Goal: Information Seeking & Learning: Find specific page/section

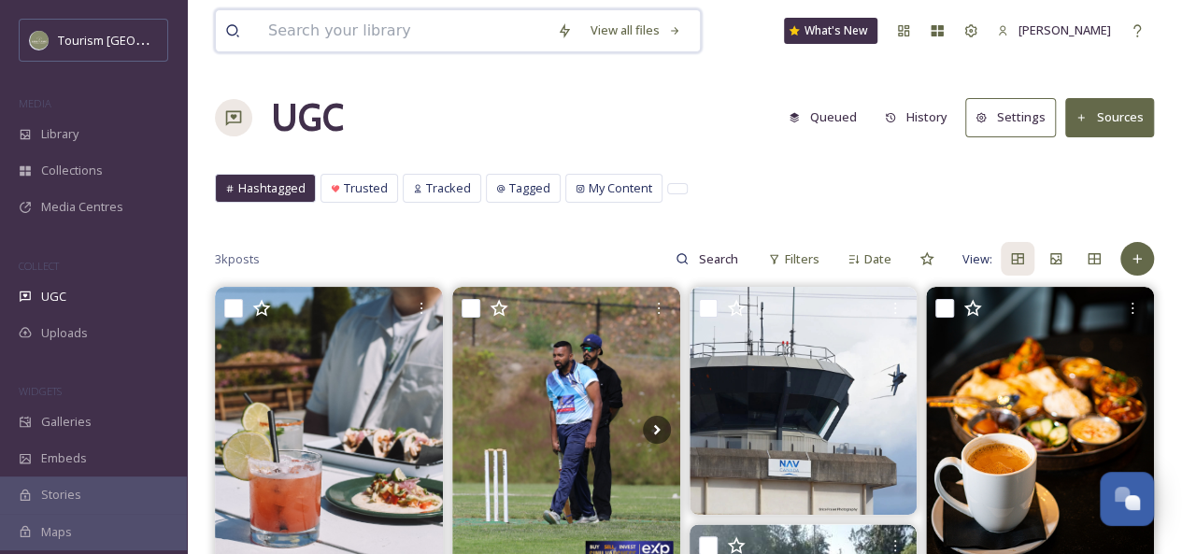
click at [397, 29] on input at bounding box center [403, 30] width 289 height 41
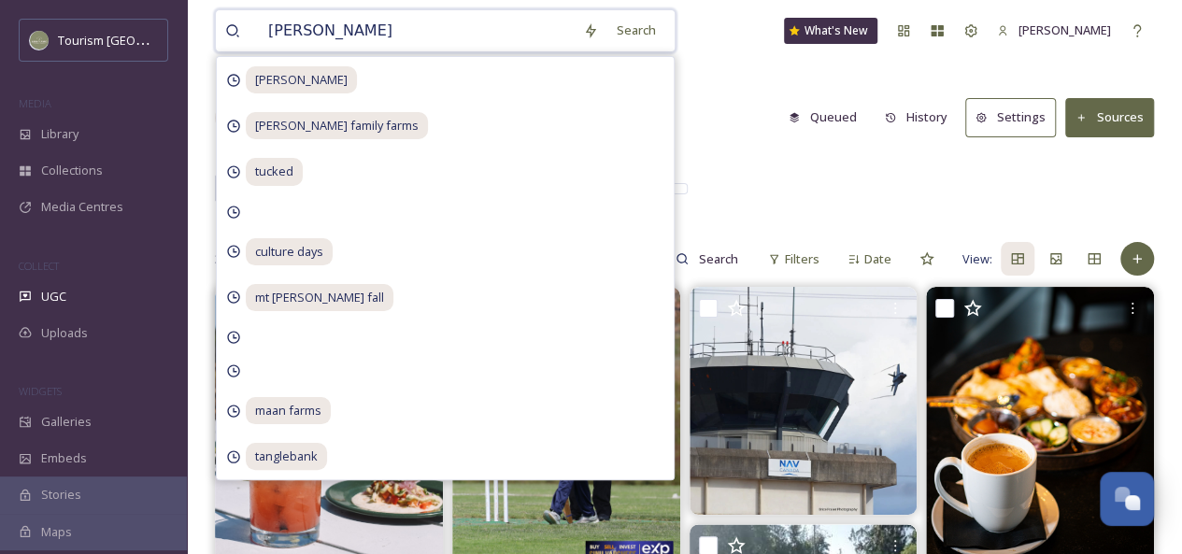
type input "winery"
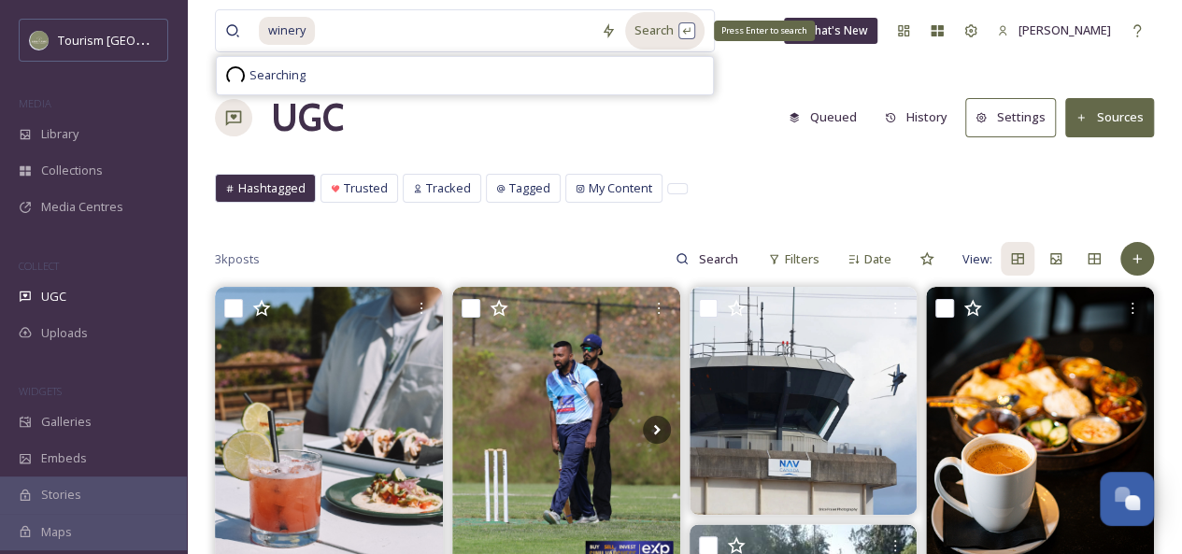
click at [654, 29] on div "Search Press Enter to search" at bounding box center [664, 30] width 79 height 36
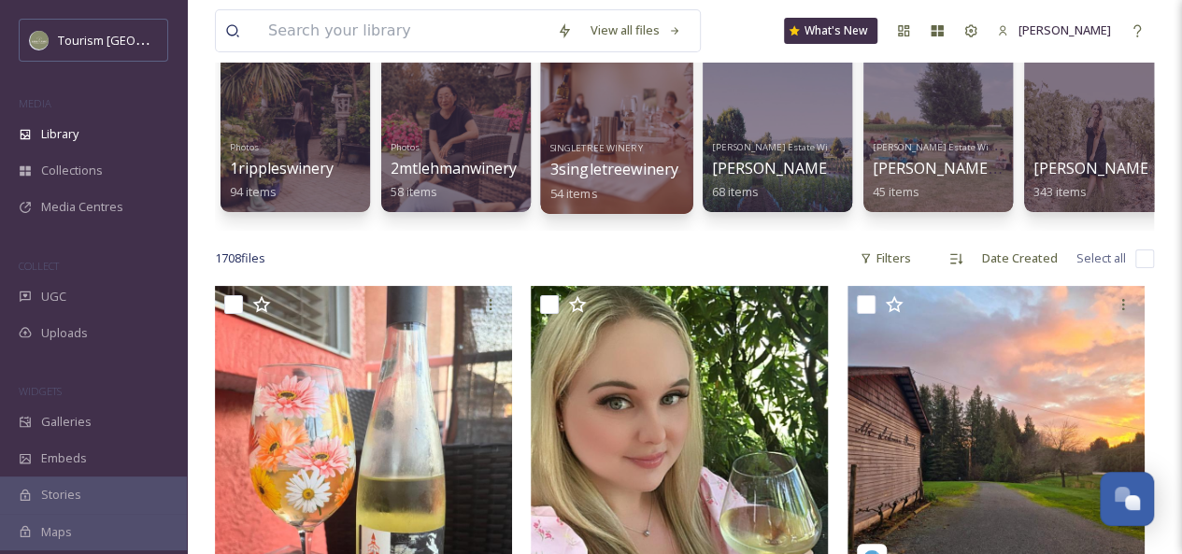
scroll to position [149, 0]
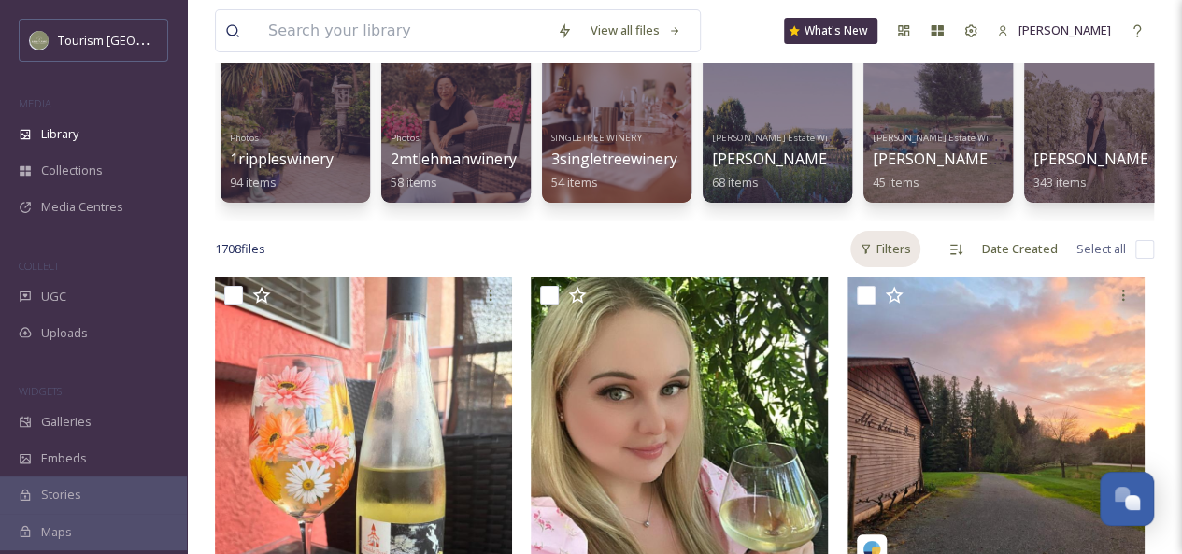
click at [907, 267] on div "Filters" at bounding box center [886, 249] width 70 height 36
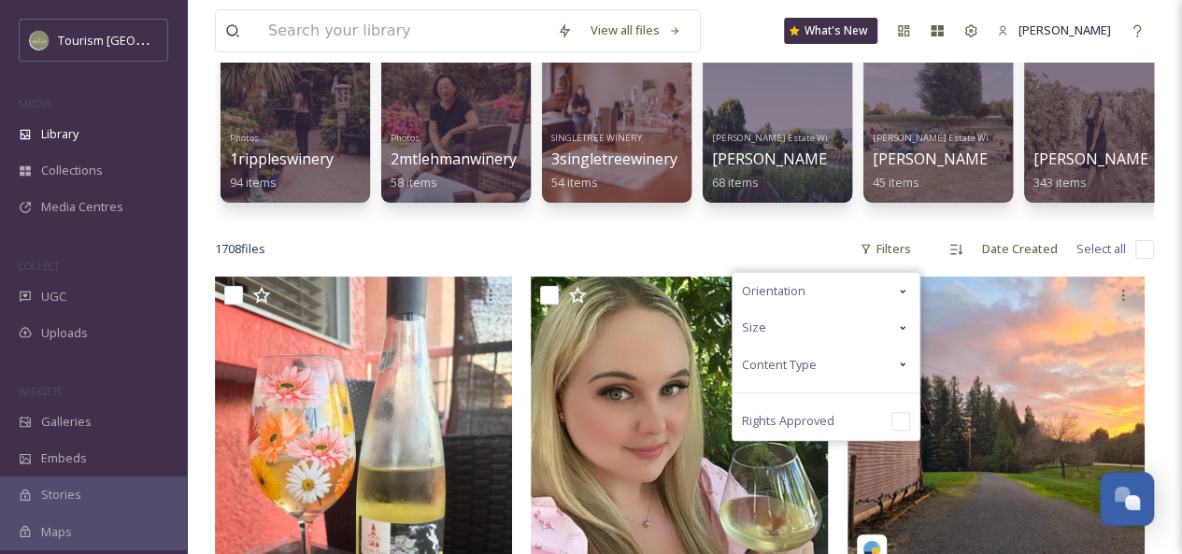
click at [897, 372] on icon at bounding box center [902, 364] width 15 height 15
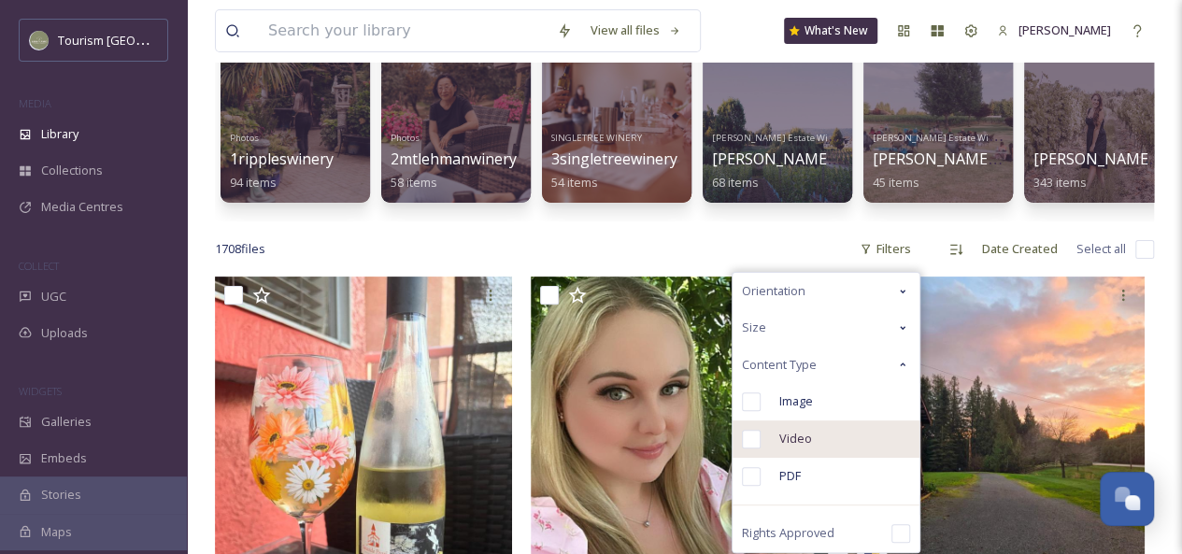
click at [820, 456] on div "Video" at bounding box center [826, 439] width 187 height 37
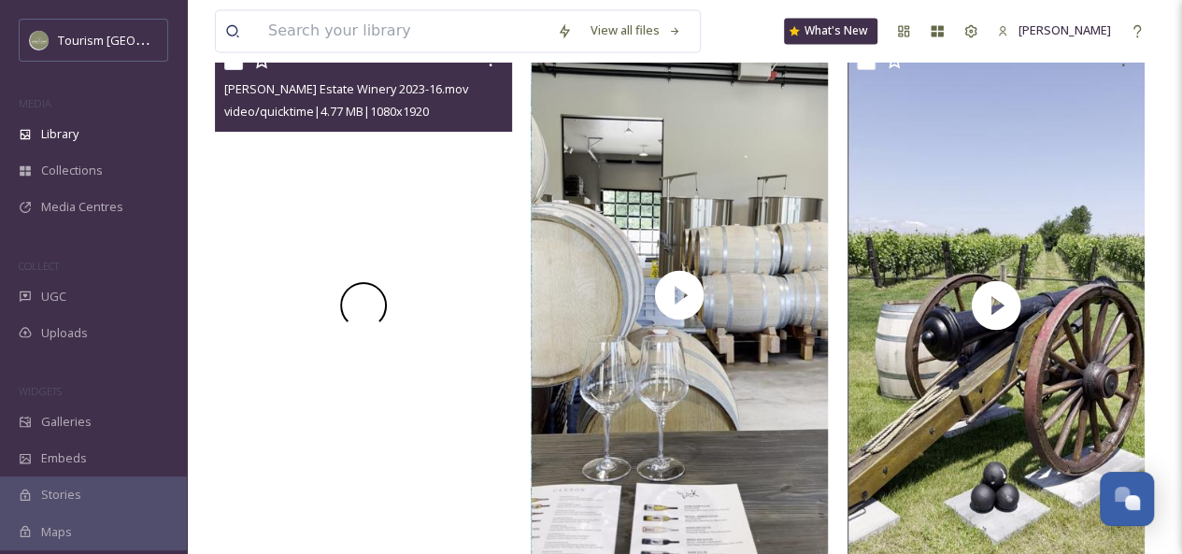
scroll to position [15901, 0]
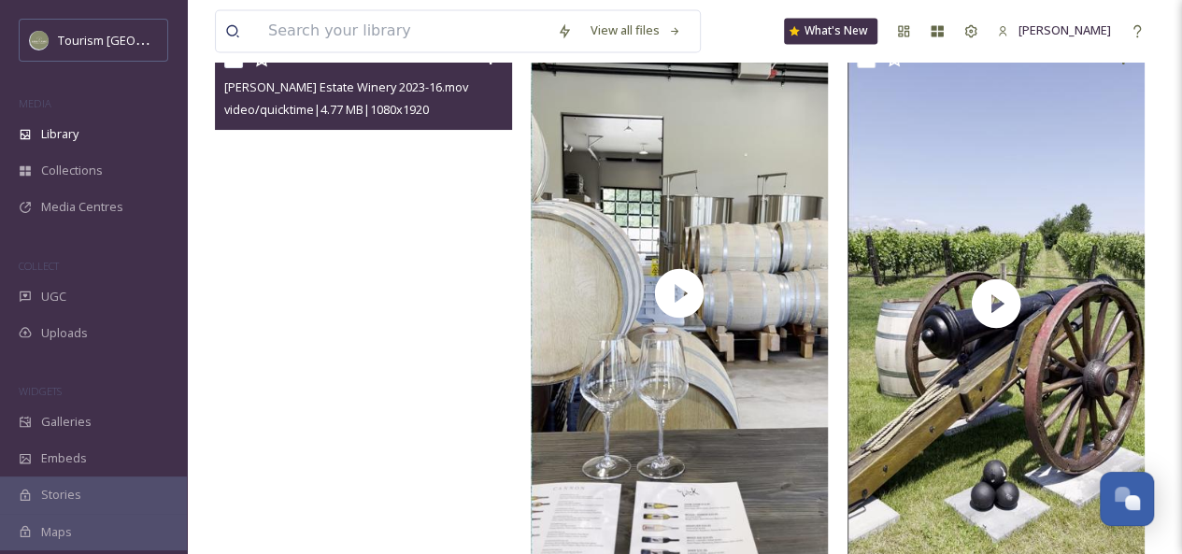
click at [402, 427] on video "Cannon Estate Winery 2023-16.mov" at bounding box center [363, 304] width 297 height 528
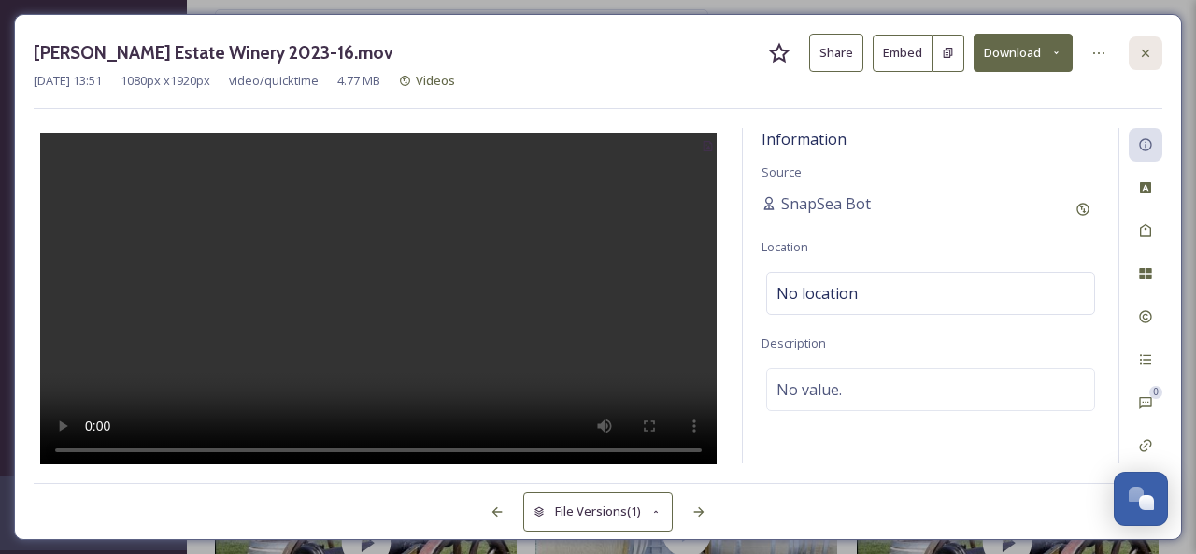
click at [1143, 59] on icon at bounding box center [1145, 53] width 15 height 15
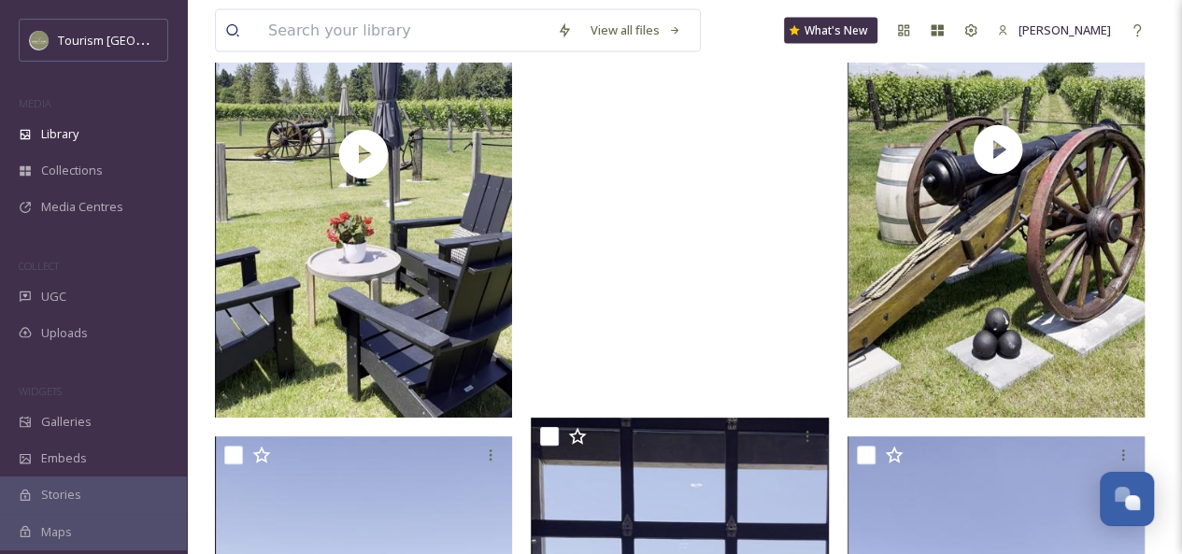
scroll to position [16288, 0]
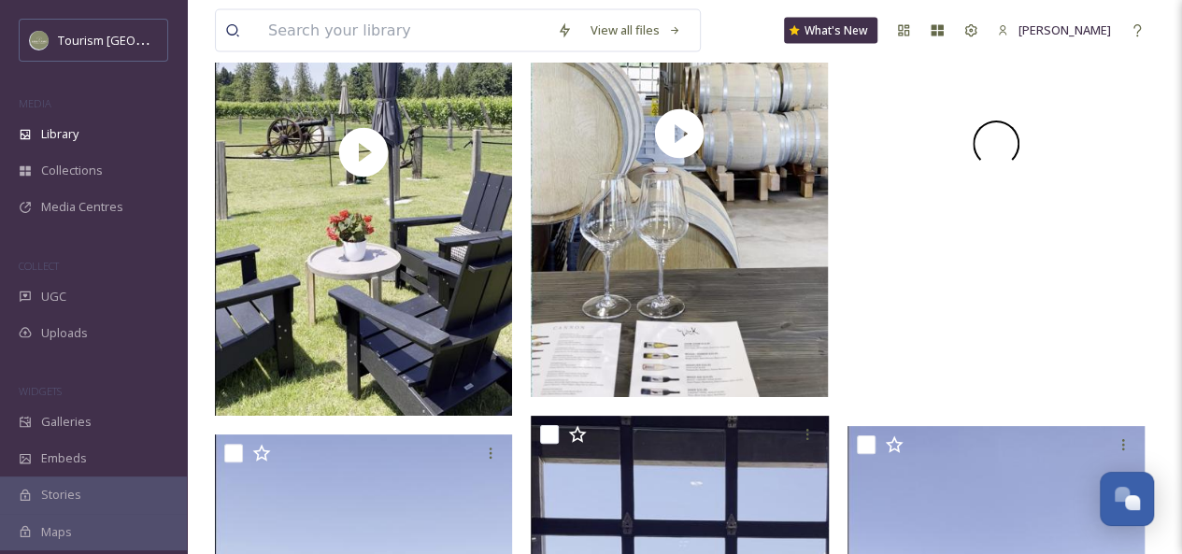
click at [950, 334] on div at bounding box center [996, 143] width 297 height 528
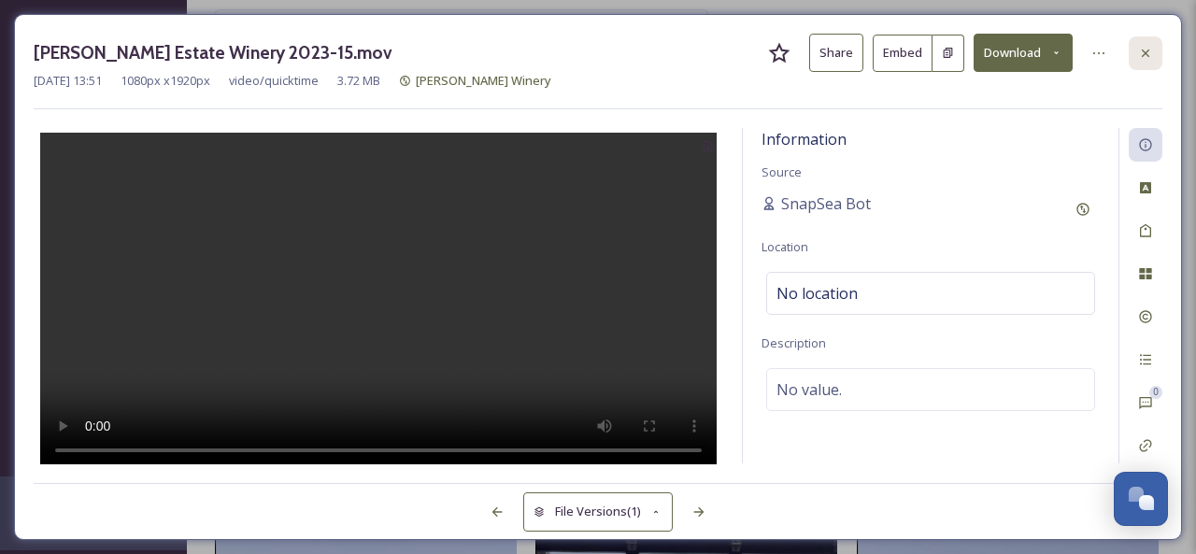
click at [1148, 55] on icon at bounding box center [1145, 53] width 15 height 15
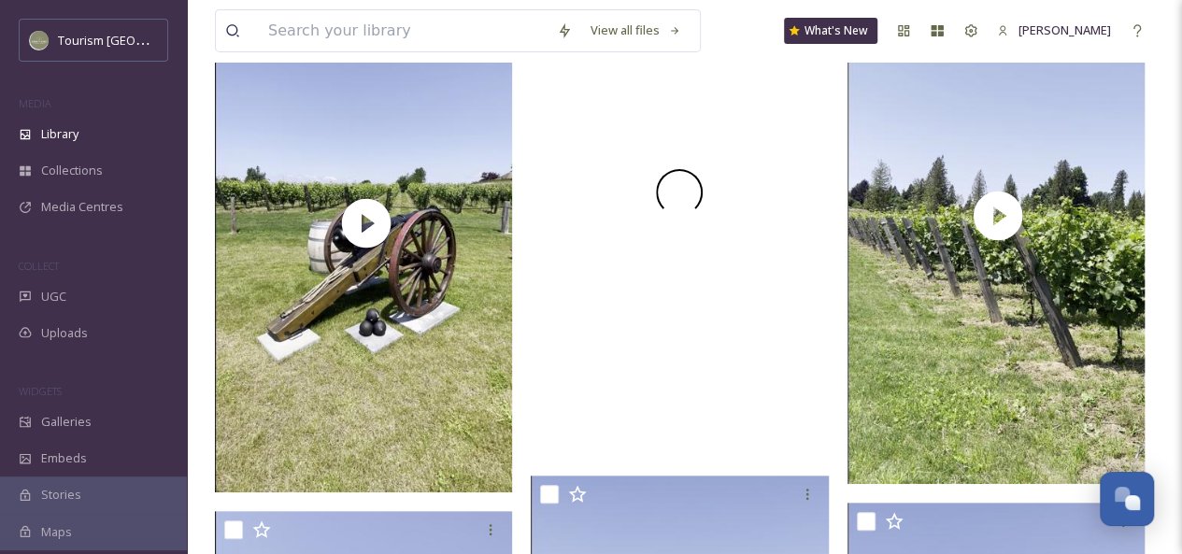
scroll to position [17333, 0]
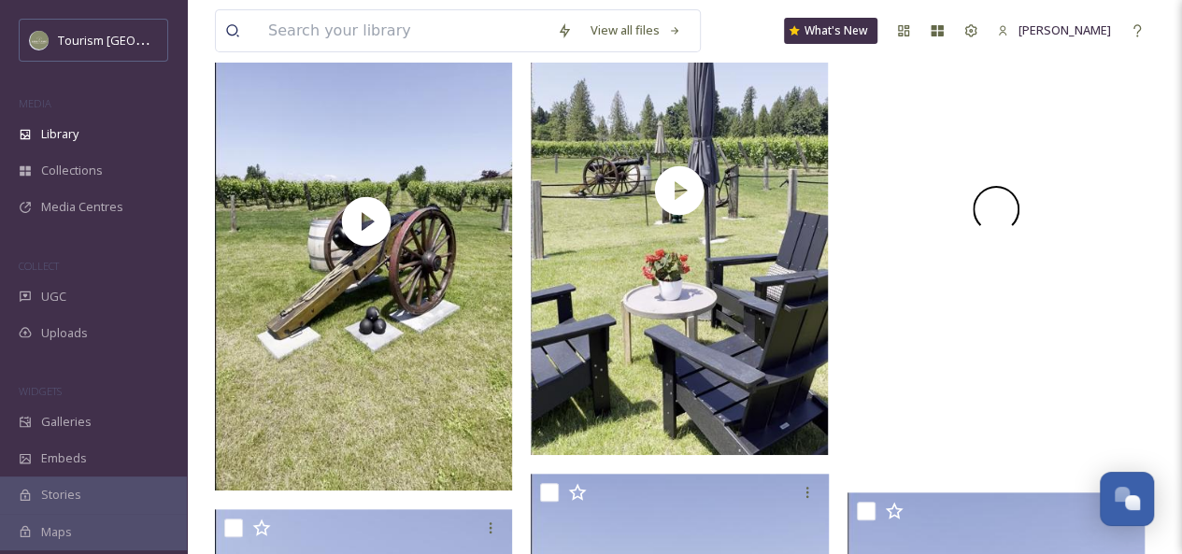
click at [944, 352] on div at bounding box center [996, 209] width 297 height 528
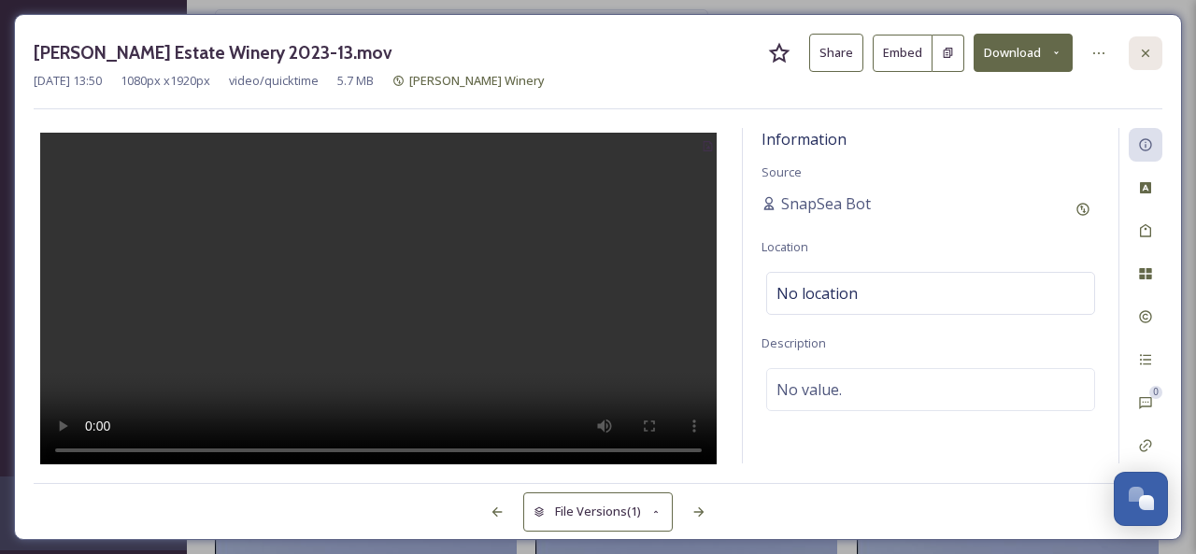
click at [1138, 48] on icon at bounding box center [1145, 53] width 15 height 15
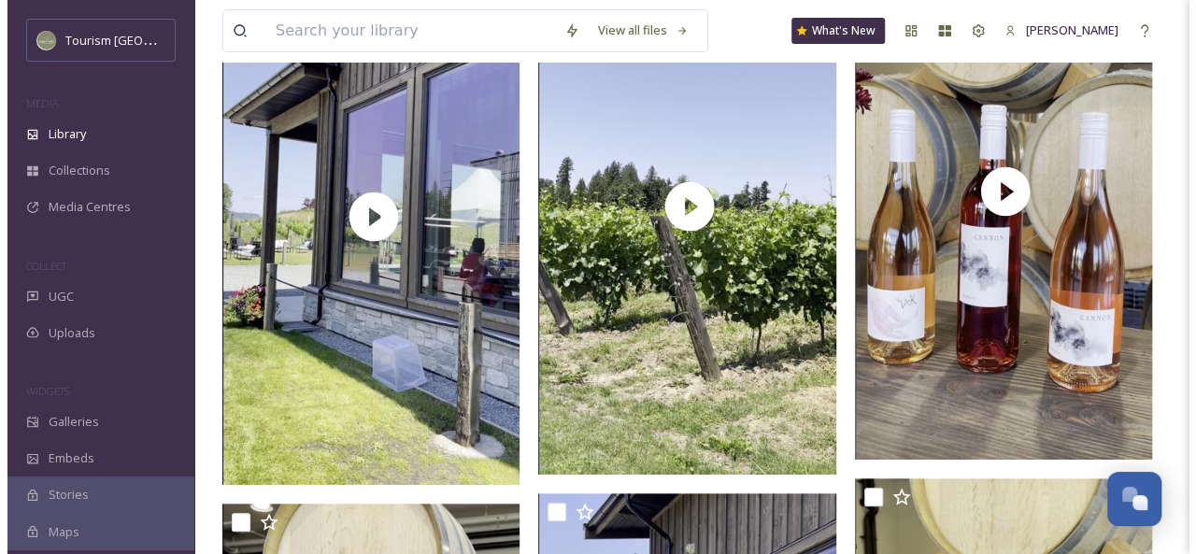
scroll to position [21248, 0]
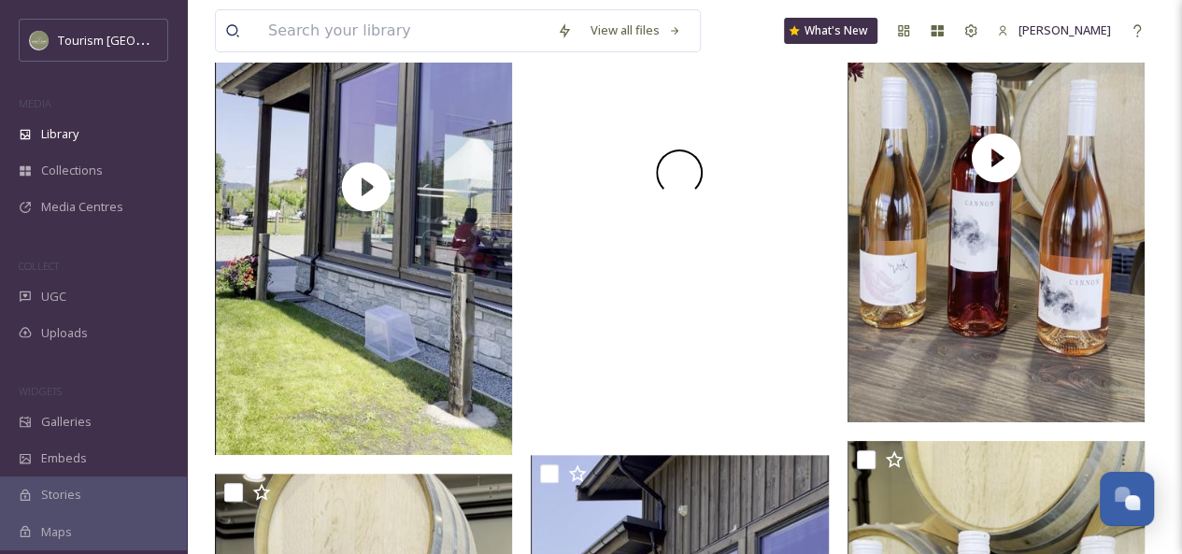
click at [744, 360] on div at bounding box center [679, 172] width 297 height 528
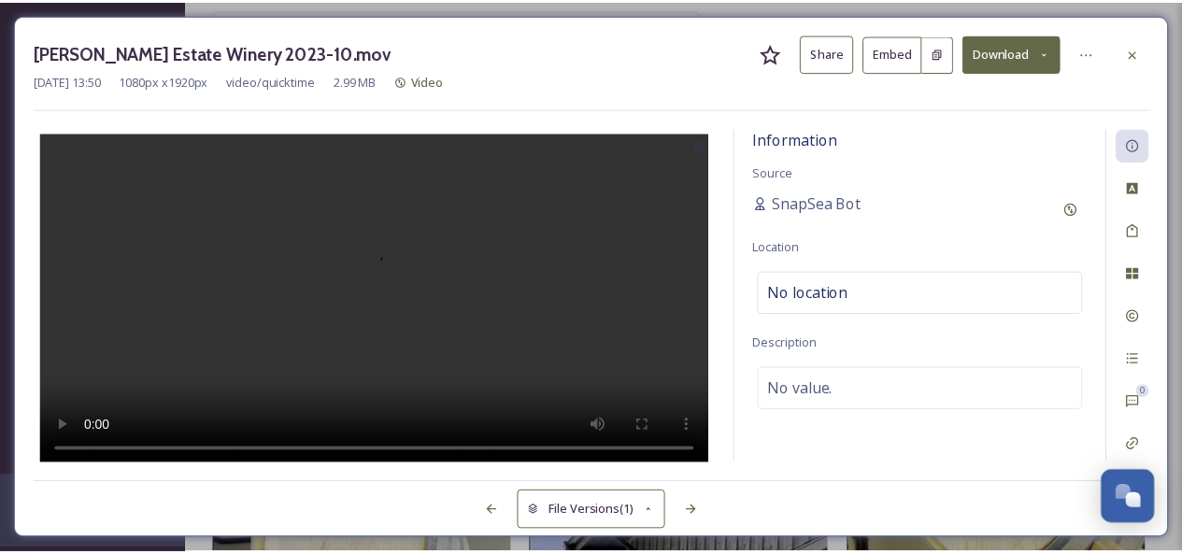
scroll to position [21257, 0]
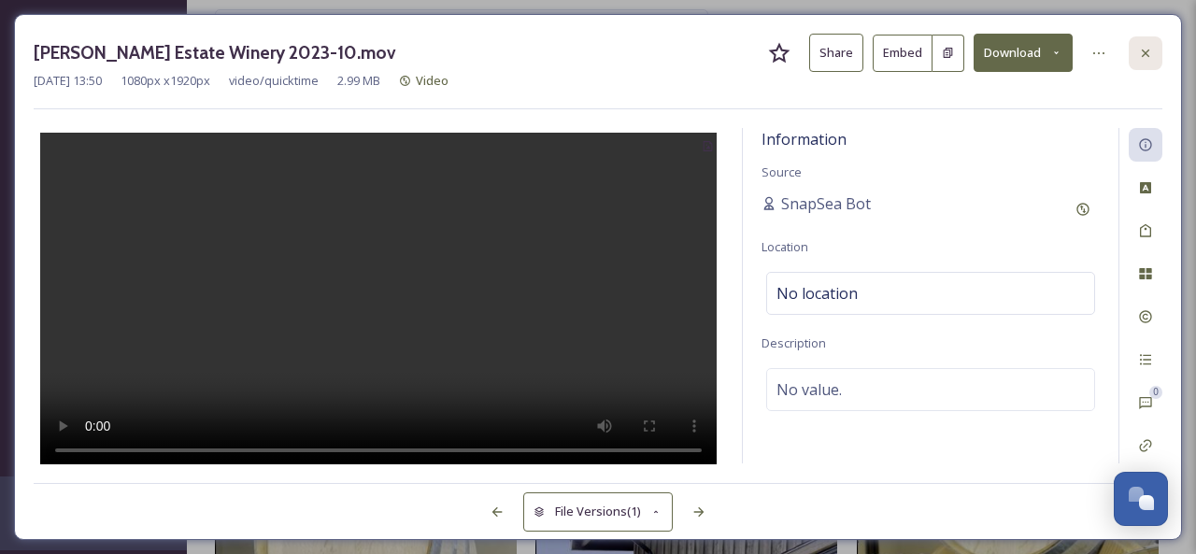
click at [1146, 48] on icon at bounding box center [1145, 53] width 15 height 15
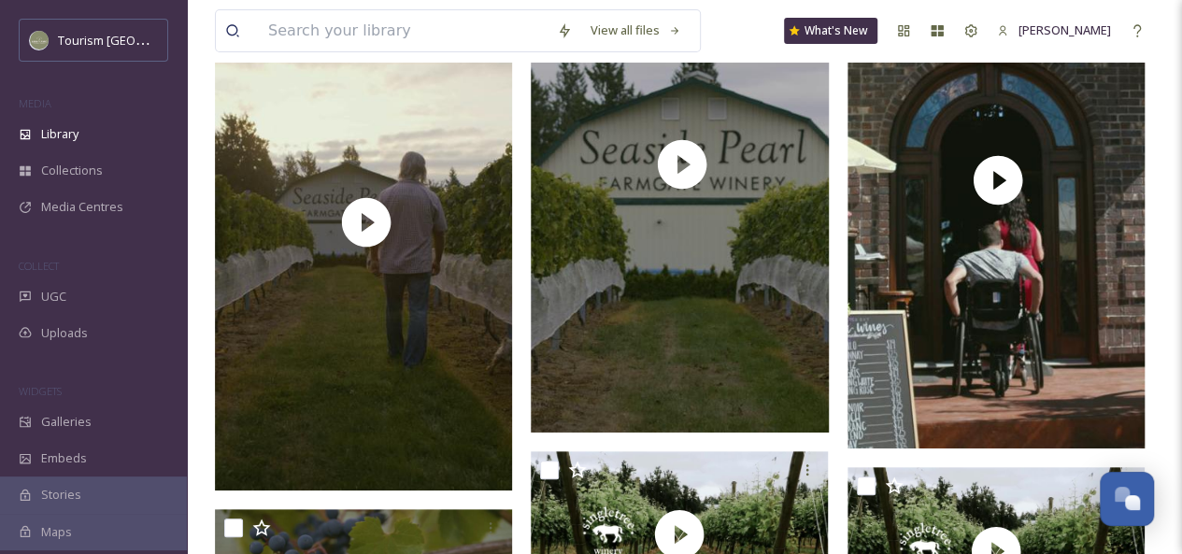
scroll to position [28077, 0]
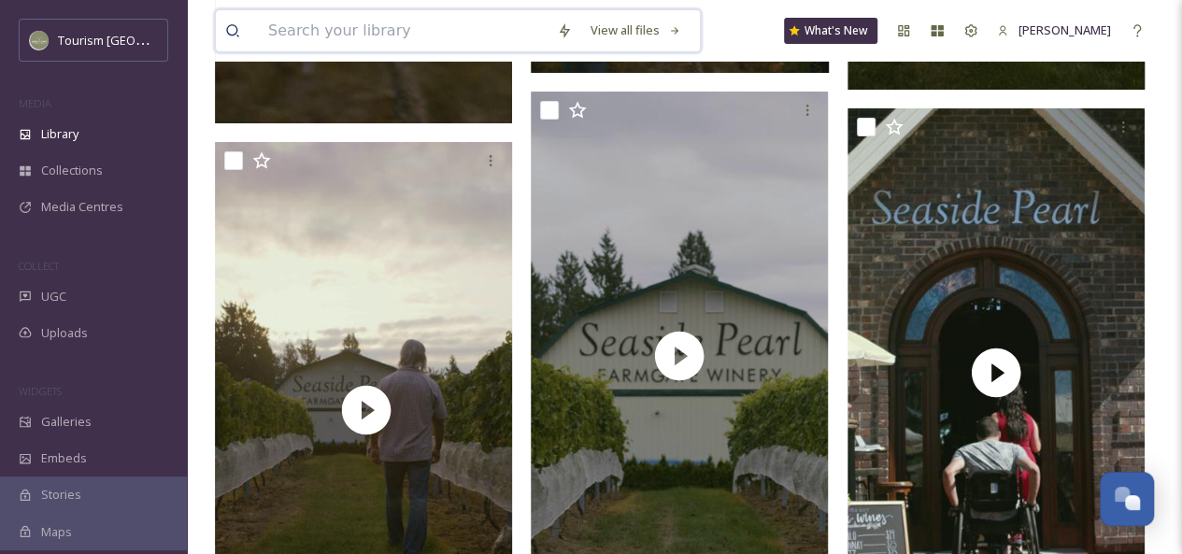
click at [370, 34] on input at bounding box center [403, 30] width 289 height 41
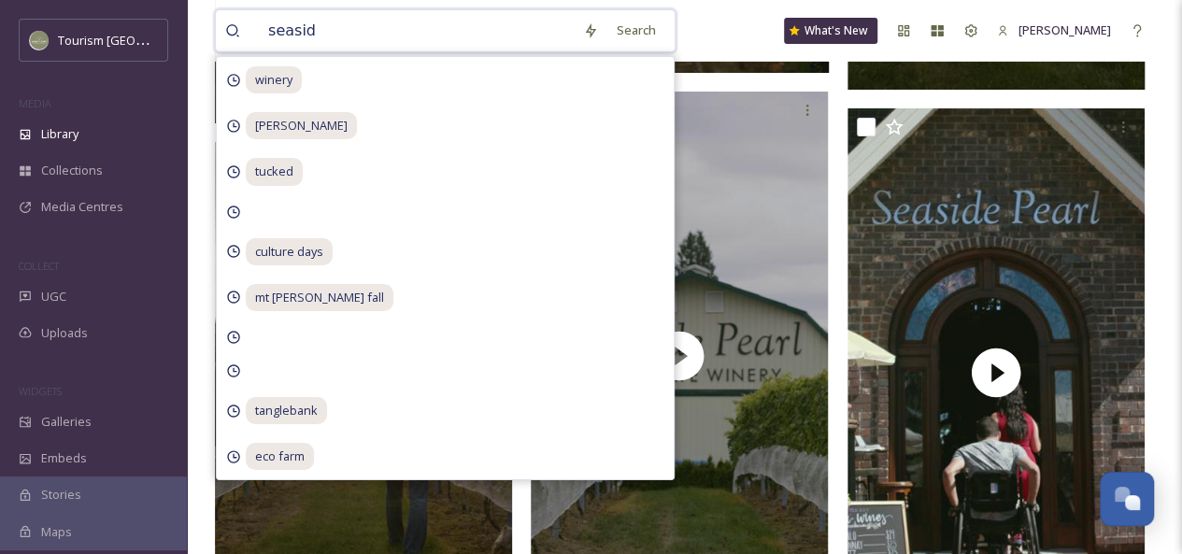
type input "seaside"
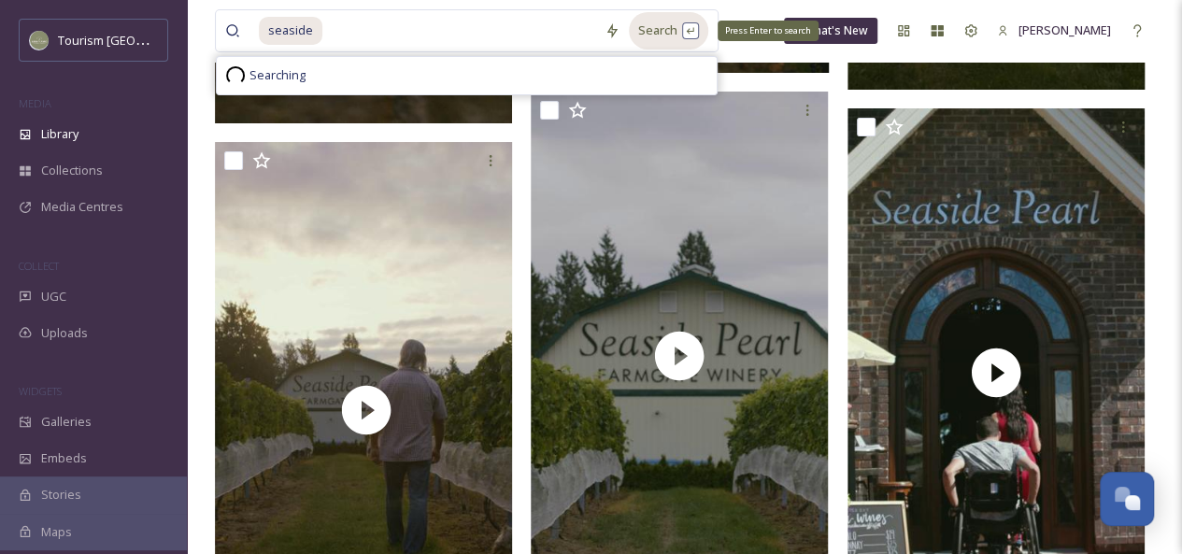
click at [636, 38] on div "Search Press Enter to search" at bounding box center [668, 30] width 79 height 36
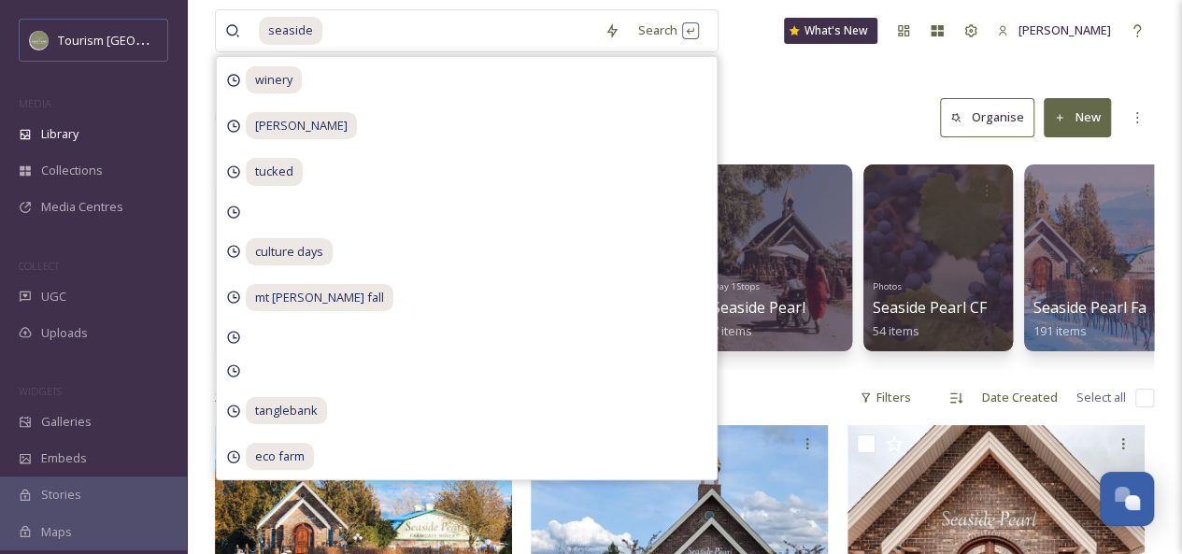
click at [801, 109] on div "Library Search Organise New" at bounding box center [684, 118] width 939 height 56
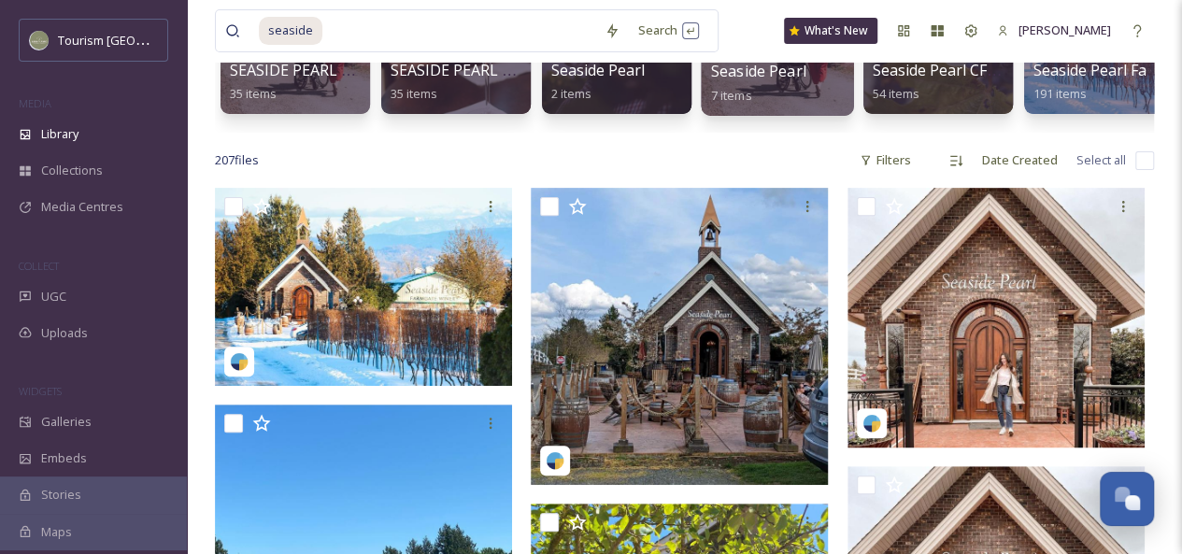
scroll to position [238, 0]
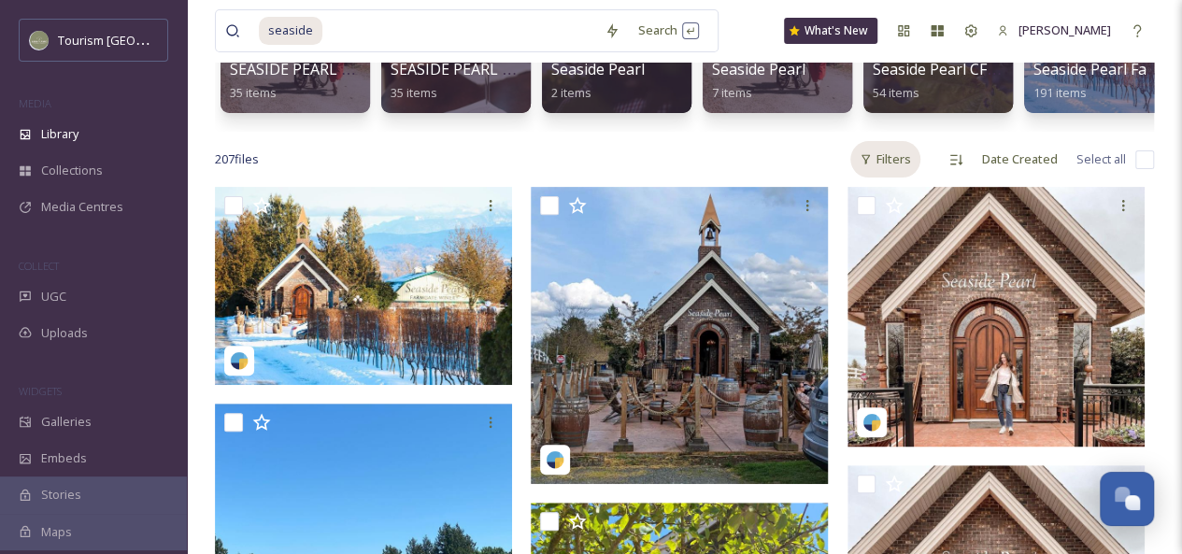
click at [889, 178] on div "Filters" at bounding box center [886, 159] width 70 height 36
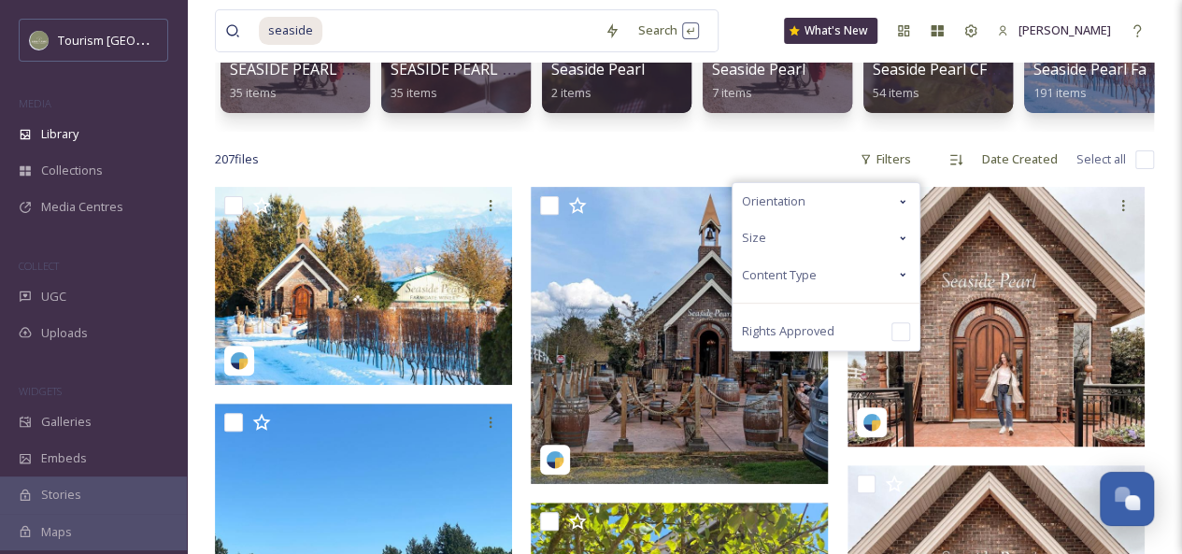
click at [891, 291] on div "Content Type" at bounding box center [826, 275] width 187 height 36
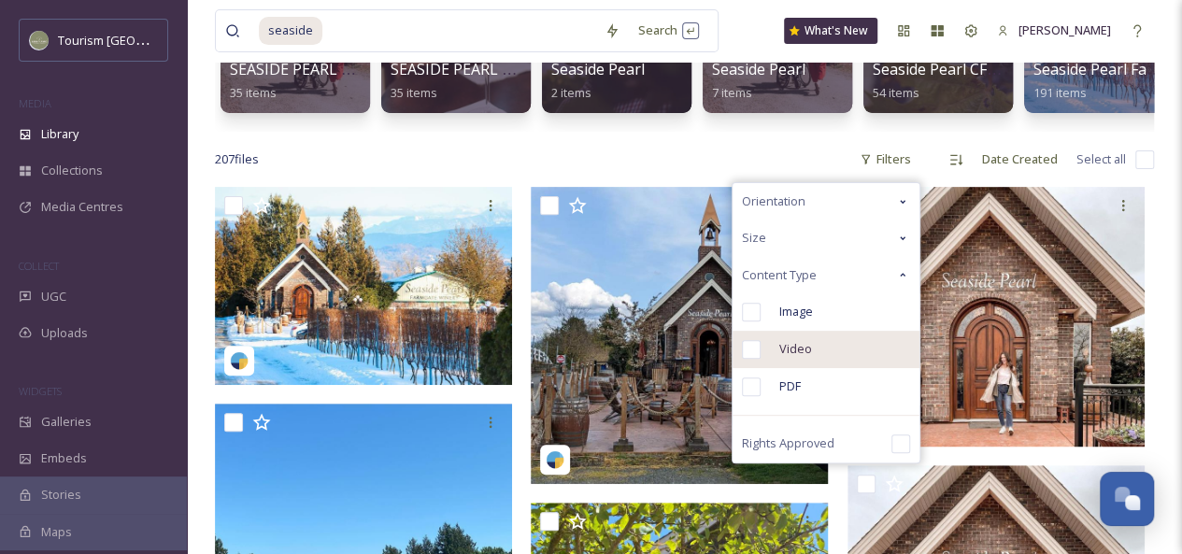
click at [813, 363] on div "Video" at bounding box center [826, 349] width 187 height 37
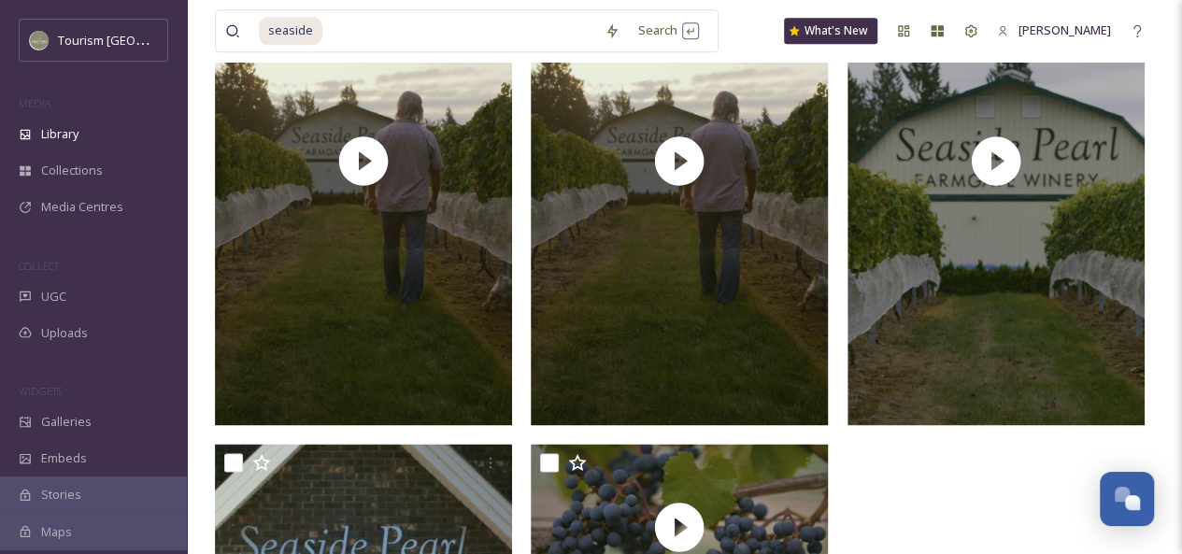
scroll to position [1210, 0]
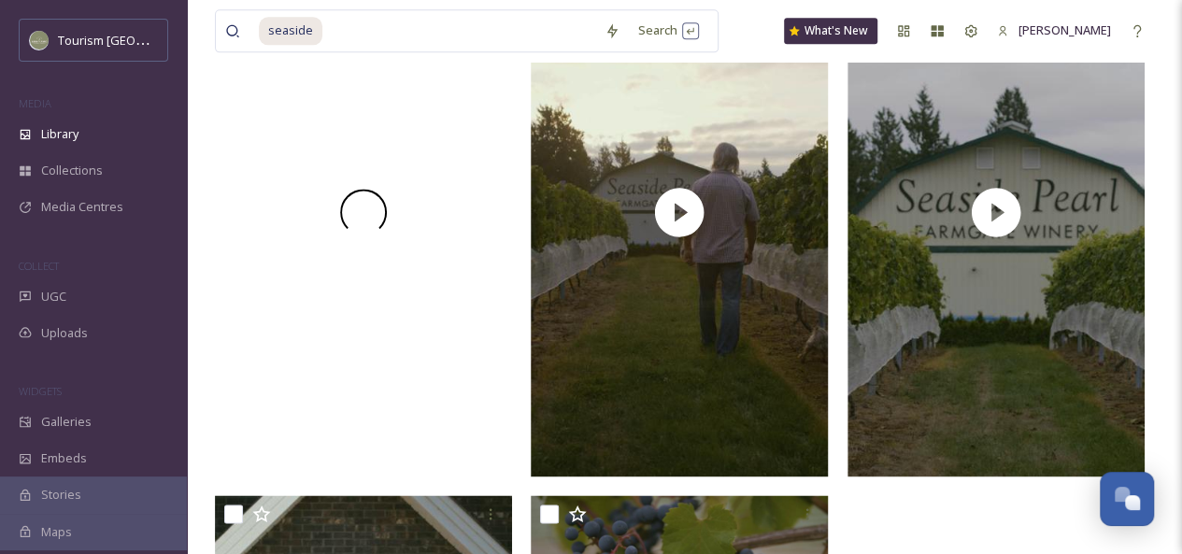
click at [432, 384] on div at bounding box center [363, 212] width 297 height 528
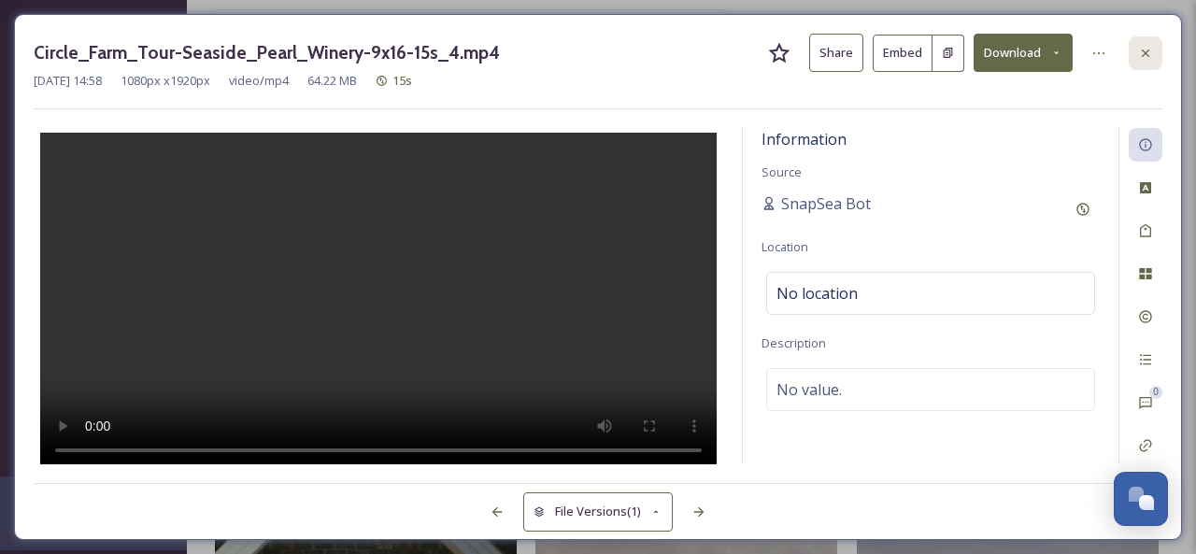
click at [1155, 53] on div at bounding box center [1146, 53] width 34 height 34
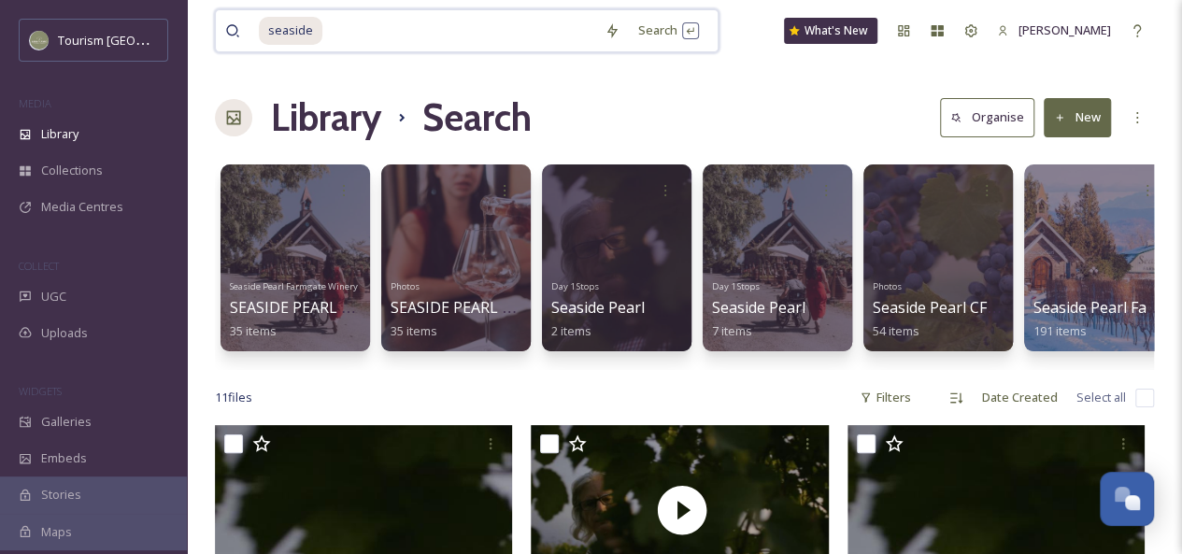
click at [400, 37] on input at bounding box center [459, 30] width 271 height 41
type input "s"
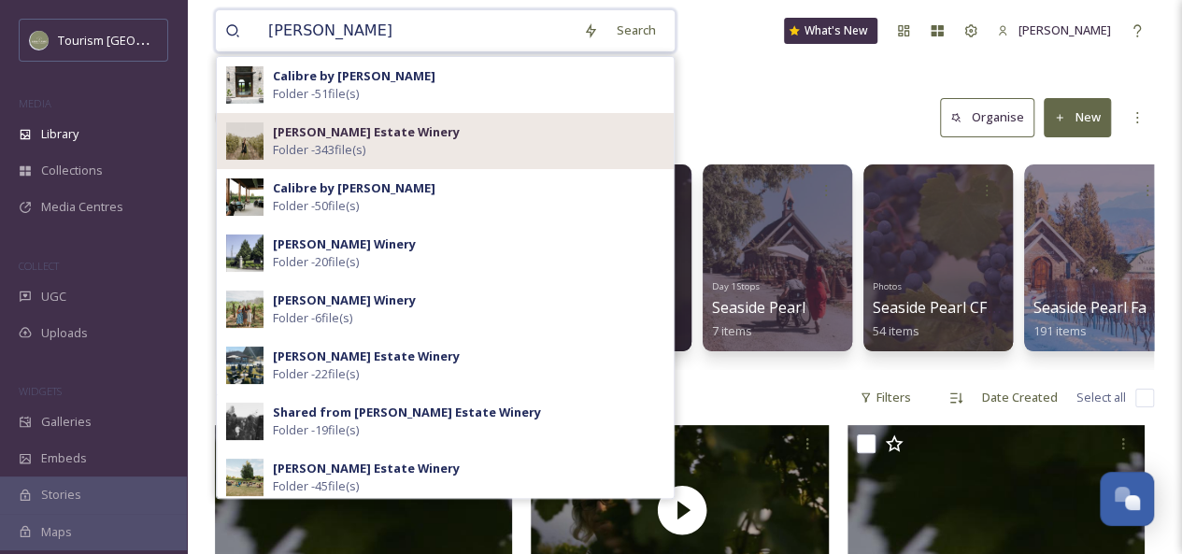
type input "[PERSON_NAME]"
click at [423, 126] on div "[PERSON_NAME] Estate Winery Folder - 343 file(s)" at bounding box center [469, 141] width 392 height 36
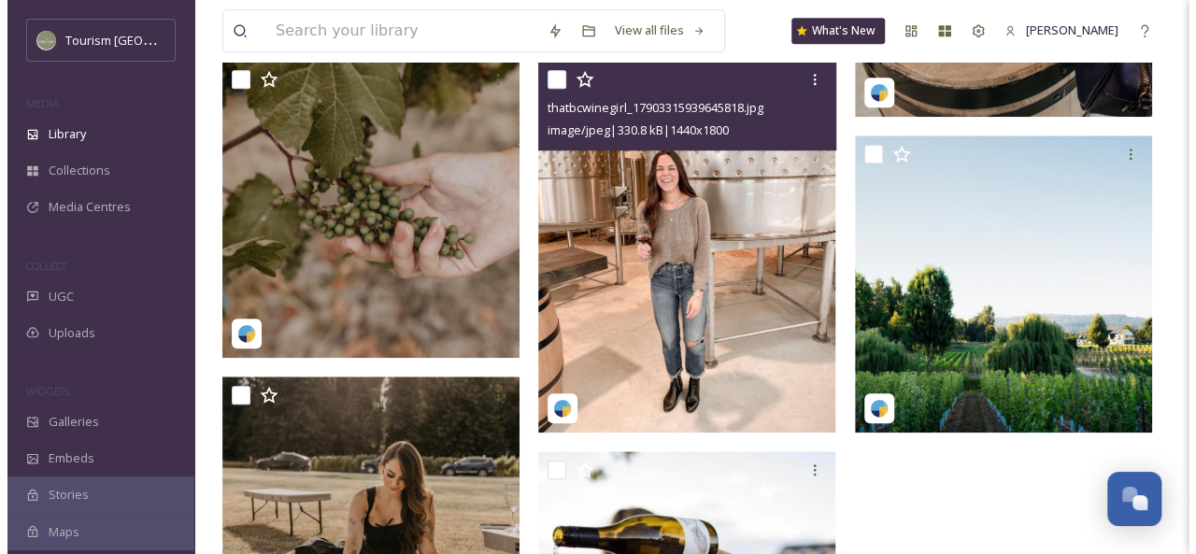
scroll to position [711, 0]
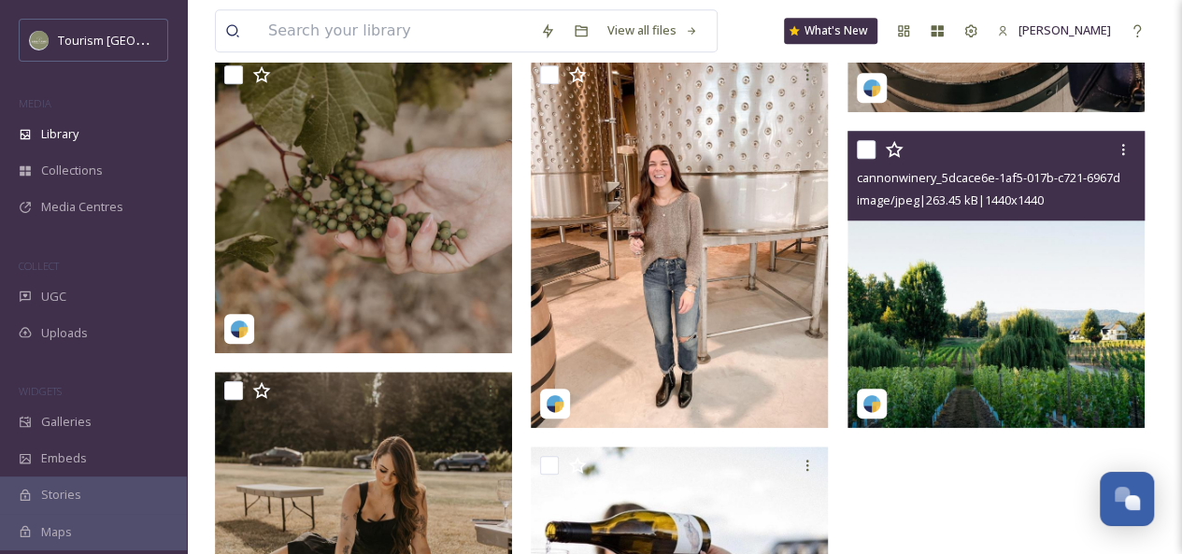
click at [1011, 348] on img at bounding box center [996, 279] width 297 height 297
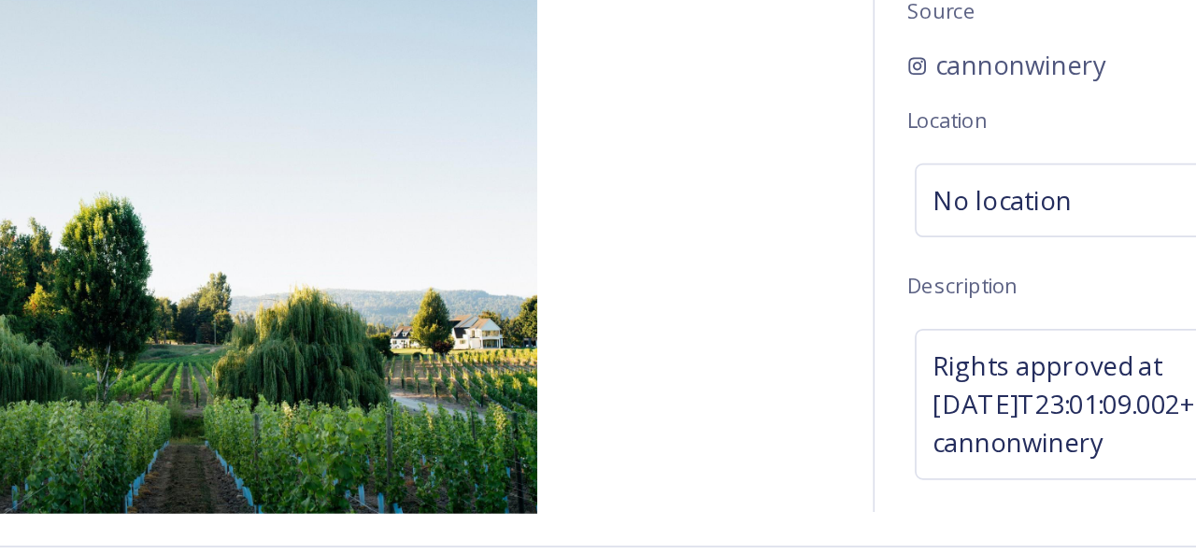
scroll to position [711, 0]
